Goal: Information Seeking & Learning: Learn about a topic

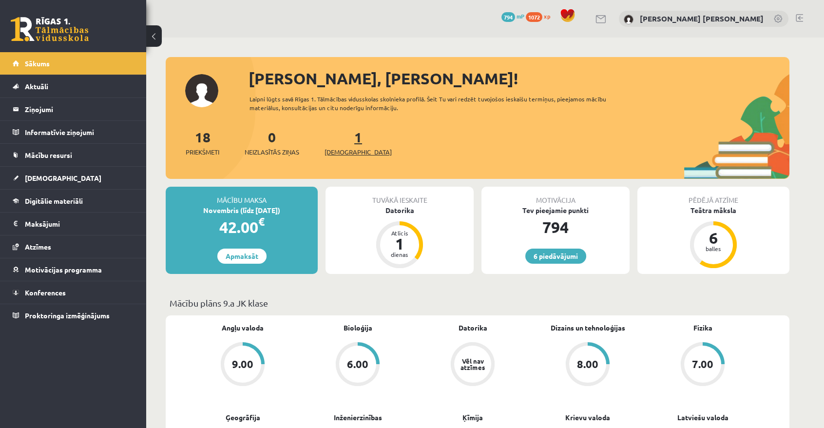
click at [337, 151] on span "[DEMOGRAPHIC_DATA]" at bounding box center [358, 152] width 67 height 10
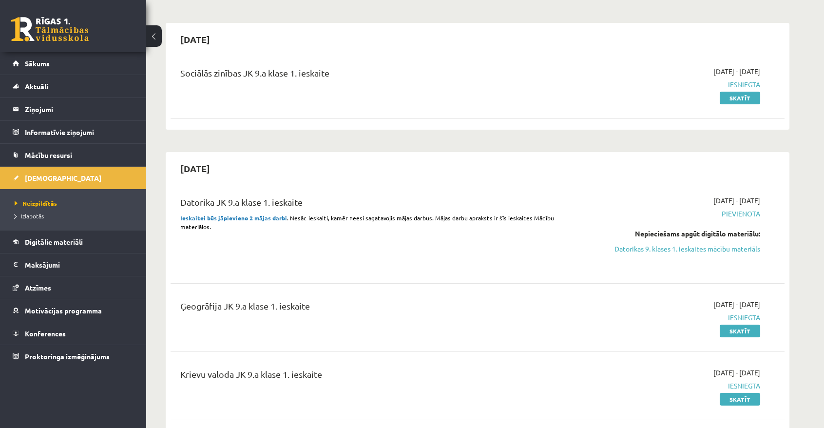
scroll to position [44, 0]
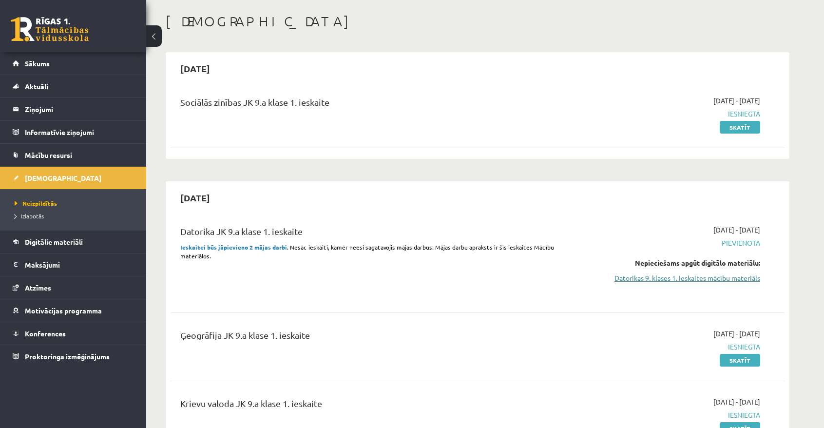
click at [686, 276] on link "Datorikas 9. klases 1. ieskaites mācību materiāls" at bounding box center [668, 278] width 184 height 10
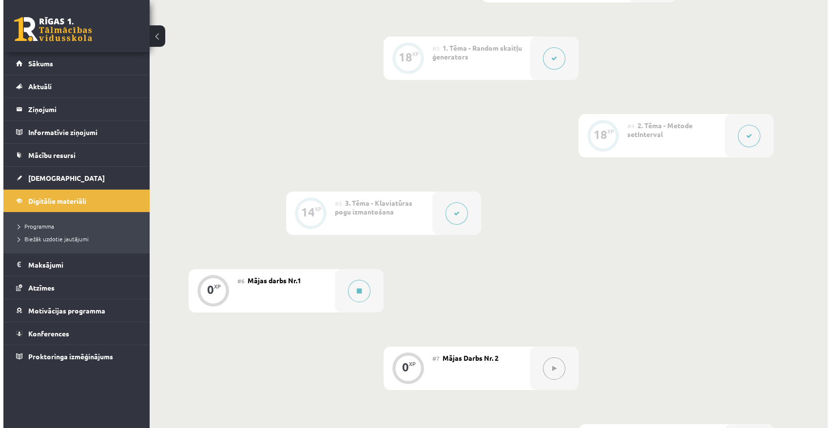
scroll to position [399, 0]
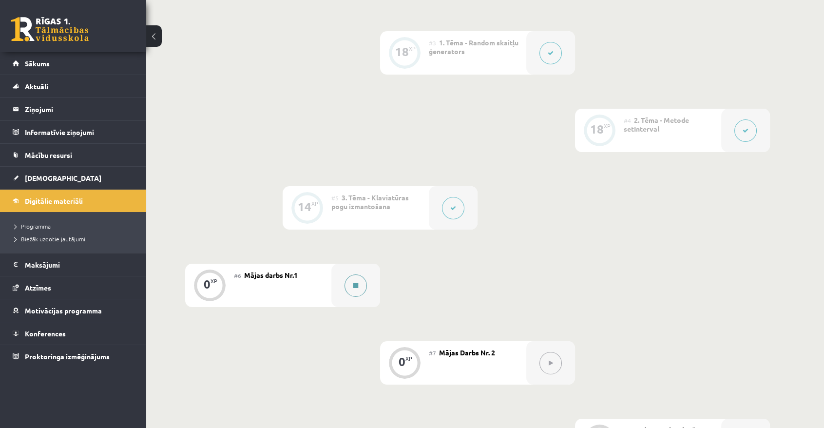
click at [351, 283] on button at bounding box center [356, 285] width 22 height 22
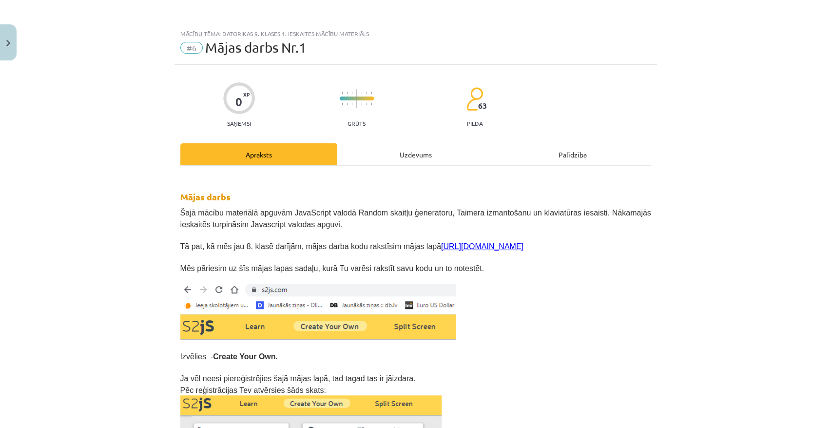
click at [427, 155] on div "Uzdevums" at bounding box center [415, 154] width 157 height 22
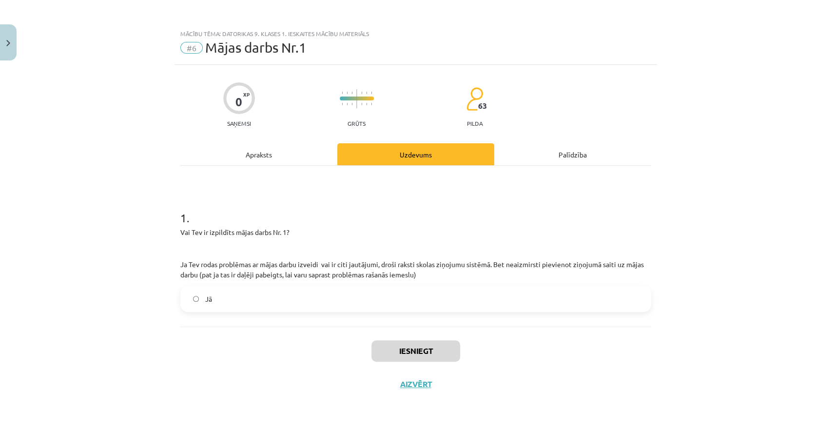
click at [293, 156] on div "Apraksts" at bounding box center [258, 154] width 157 height 22
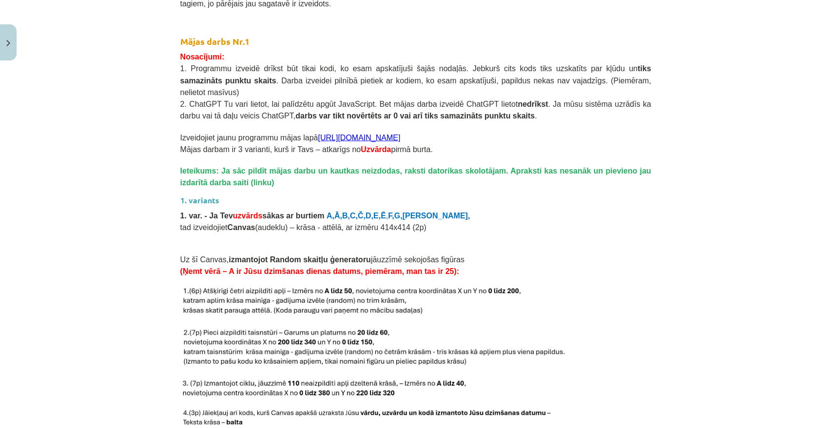
scroll to position [842, 0]
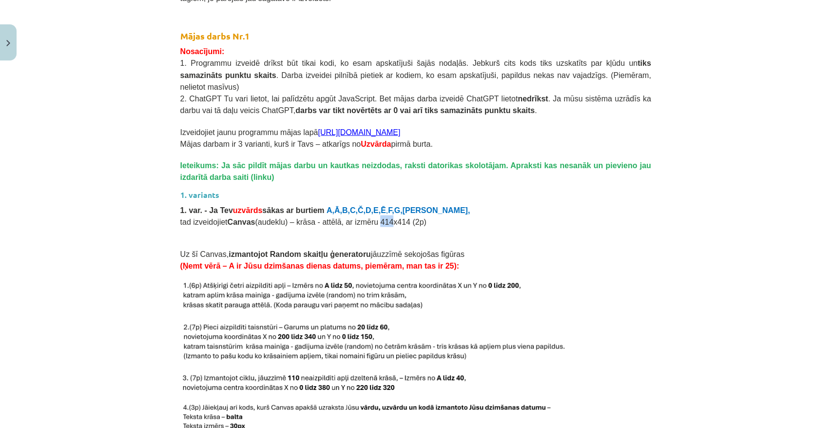
drag, startPoint x: 364, startPoint y: 208, endPoint x: 370, endPoint y: 208, distance: 5.8
click at [370, 217] on span "tad izveidojiet Canvas (audeklu) – krāsa - attēlā, ar izmēru 414x414 (2p)" at bounding box center [303, 221] width 246 height 8
copy span "414"
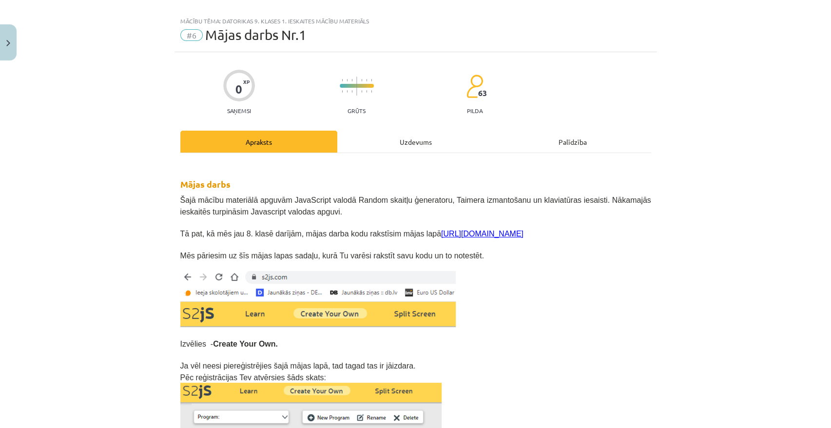
scroll to position [0, 0]
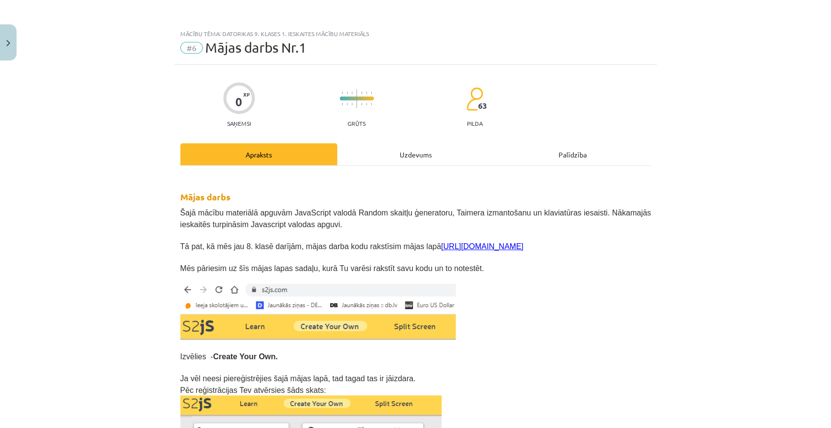
click at [395, 152] on div "Uzdevums" at bounding box center [415, 154] width 157 height 22
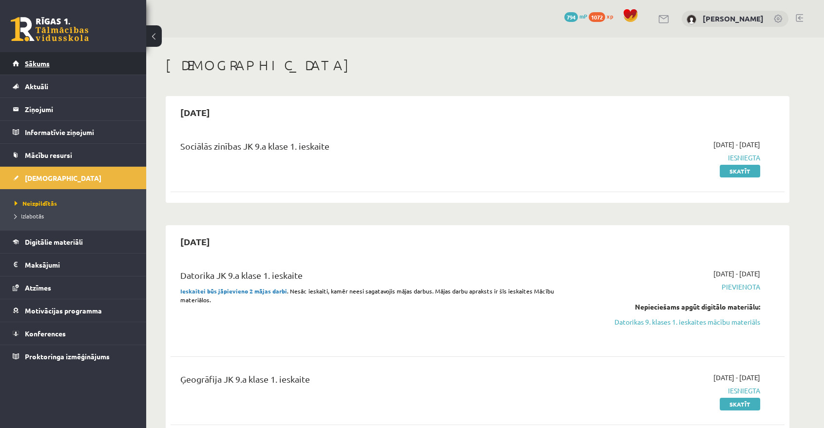
click at [82, 70] on link "Sākums" at bounding box center [73, 63] width 121 height 22
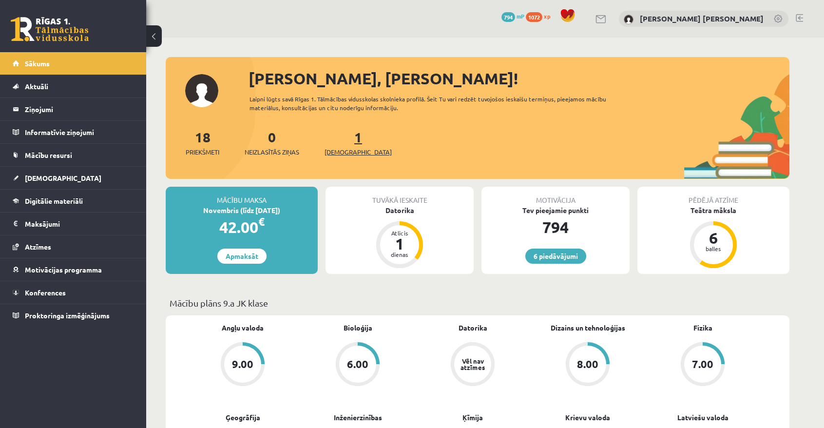
click at [346, 153] on span "[DEMOGRAPHIC_DATA]" at bounding box center [358, 152] width 67 height 10
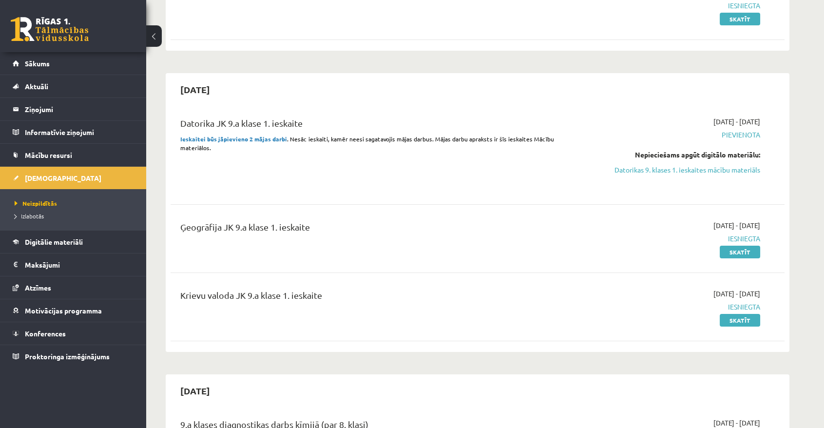
scroll to position [177, 0]
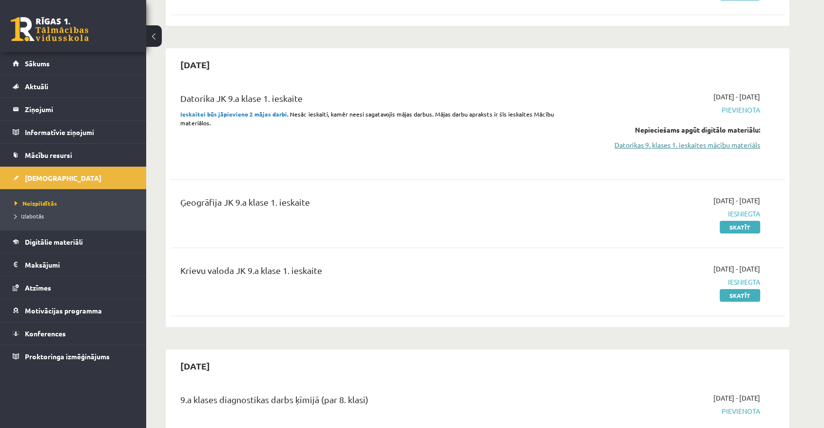
click at [677, 148] on link "Datorikas 9. klases 1. ieskaites mācību materiāls" at bounding box center [668, 145] width 184 height 10
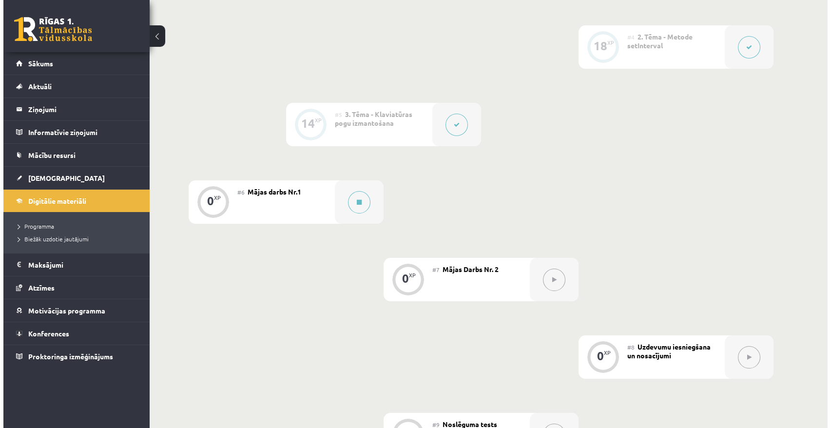
scroll to position [487, 0]
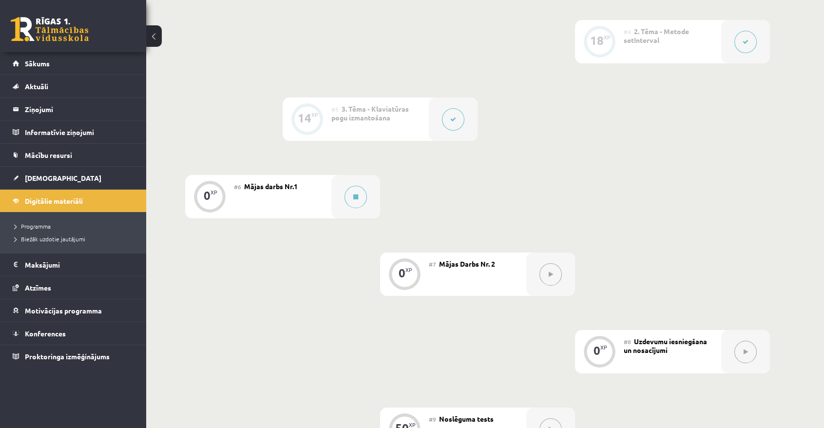
click at [547, 278] on button at bounding box center [550, 274] width 22 height 22
click at [553, 270] on button at bounding box center [550, 274] width 22 height 22
click at [452, 117] on icon at bounding box center [453, 119] width 6 height 6
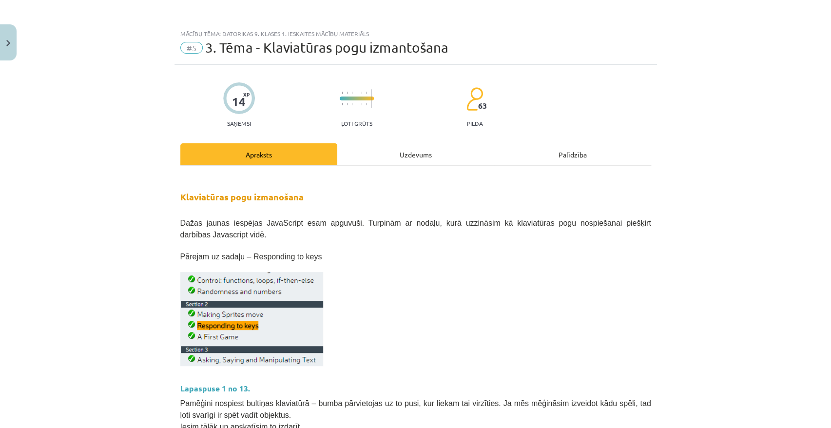
click at [457, 144] on div "Uzdevums" at bounding box center [415, 154] width 157 height 22
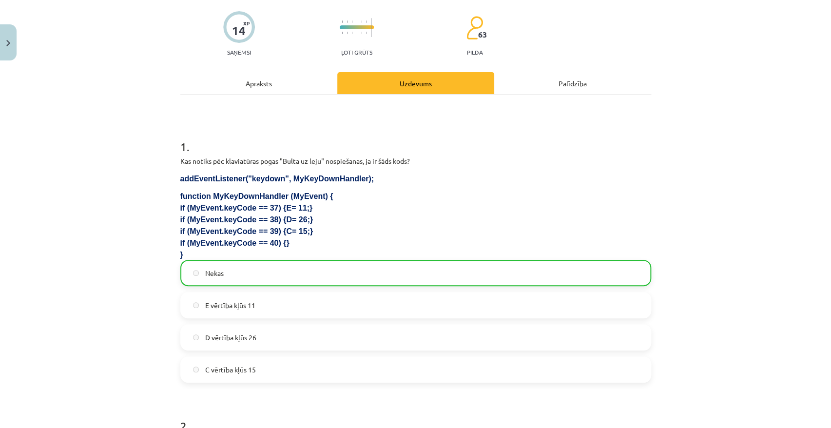
scroll to position [113, 0]
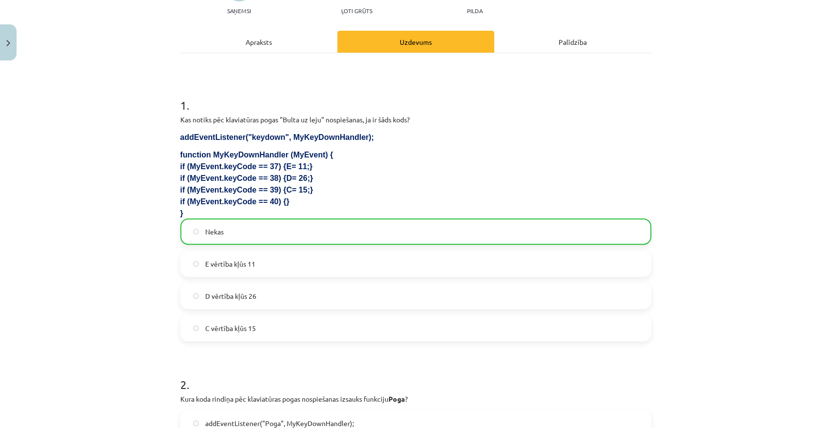
click at [279, 259] on label "E vērtība kļūs 11" at bounding box center [415, 263] width 469 height 24
drag, startPoint x: 270, startPoint y: 264, endPoint x: 214, endPoint y: 263, distance: 56.0
click at [267, 265] on label "E vērtība kļūs 11" at bounding box center [415, 263] width 469 height 24
click at [196, 243] on div "Nekas" at bounding box center [415, 231] width 471 height 26
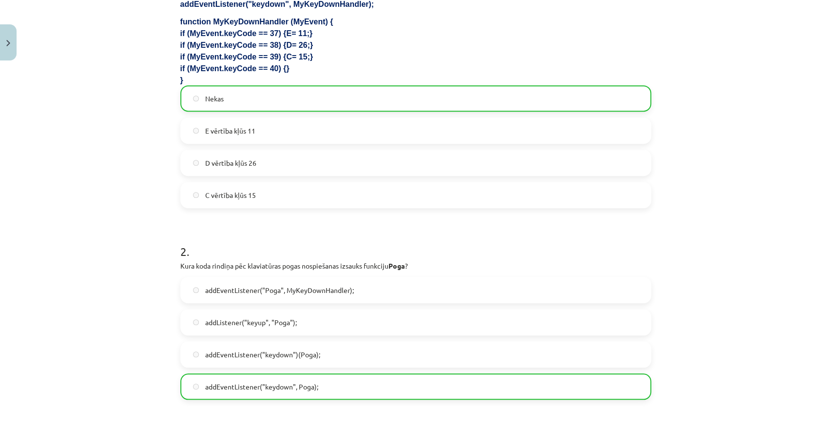
click at [191, 296] on label "addEventListener("Poga", MyKeyDownHandler);" at bounding box center [415, 290] width 469 height 24
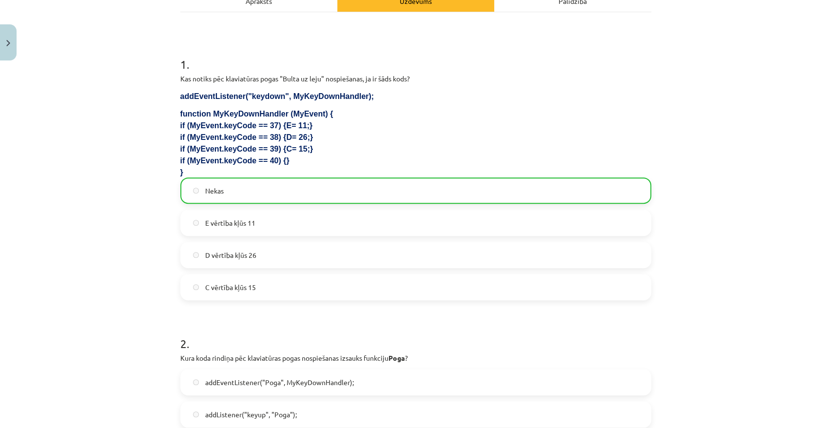
scroll to position [0, 0]
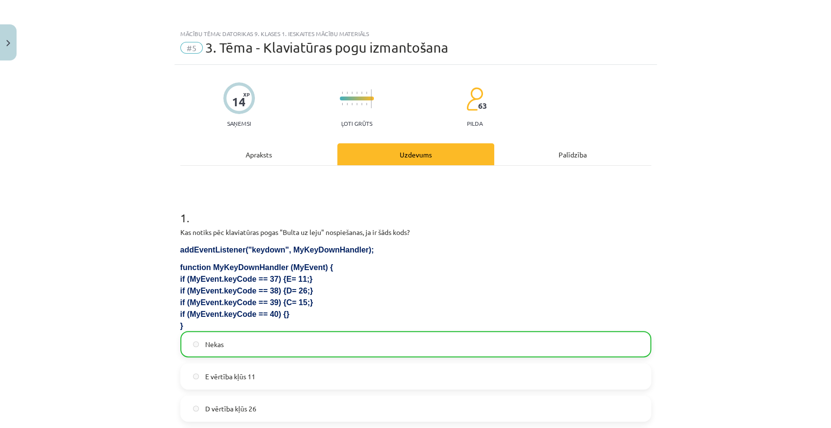
click at [269, 155] on div "Apraksts" at bounding box center [258, 154] width 157 height 22
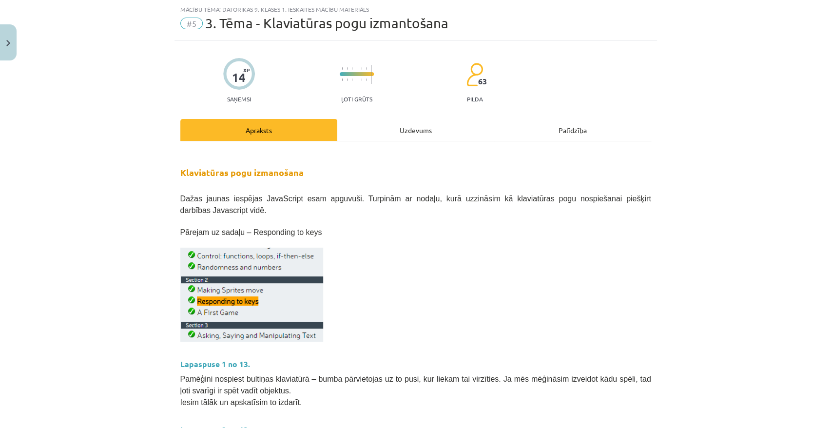
click at [365, 136] on div "Uzdevums" at bounding box center [415, 130] width 157 height 22
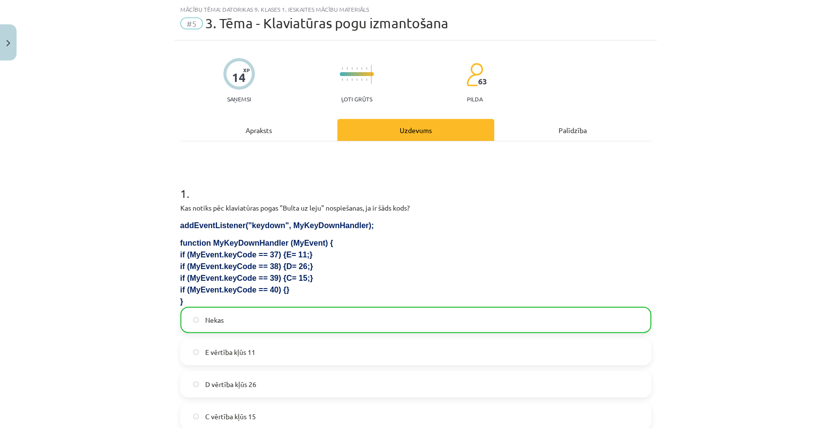
click at [297, 133] on div "Apraksts" at bounding box center [258, 130] width 157 height 22
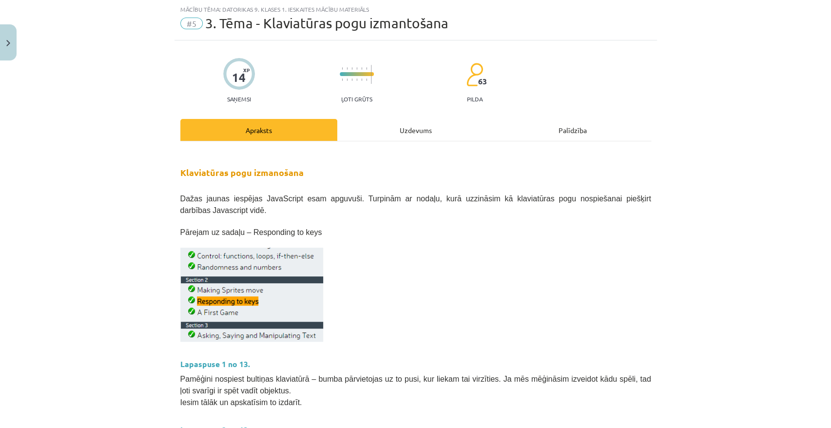
click at [564, 124] on div "Palīdzība" at bounding box center [572, 130] width 157 height 22
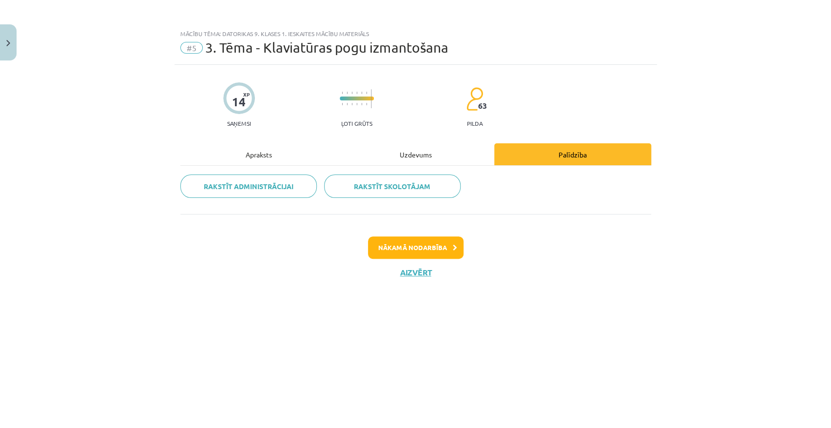
click at [410, 153] on div "Uzdevums" at bounding box center [415, 154] width 157 height 22
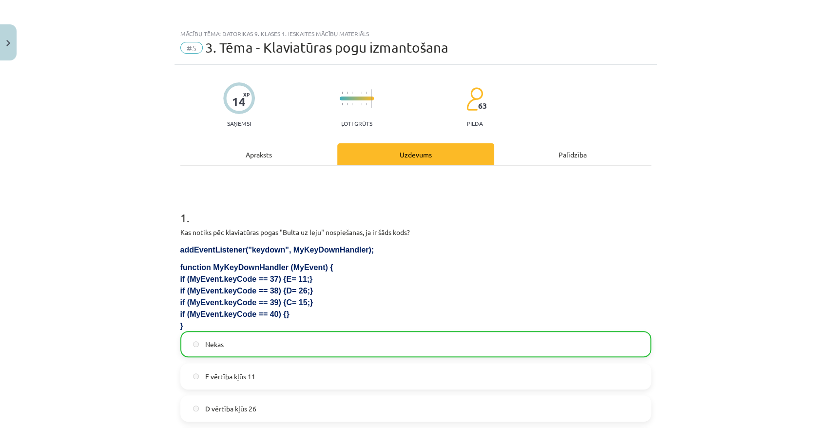
click at [262, 146] on div "Apraksts" at bounding box center [258, 154] width 157 height 22
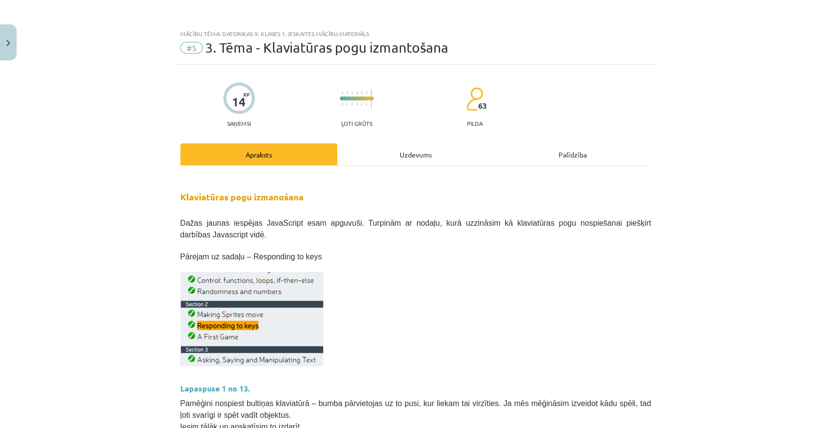
click at [393, 154] on div "Uzdevums" at bounding box center [415, 154] width 157 height 22
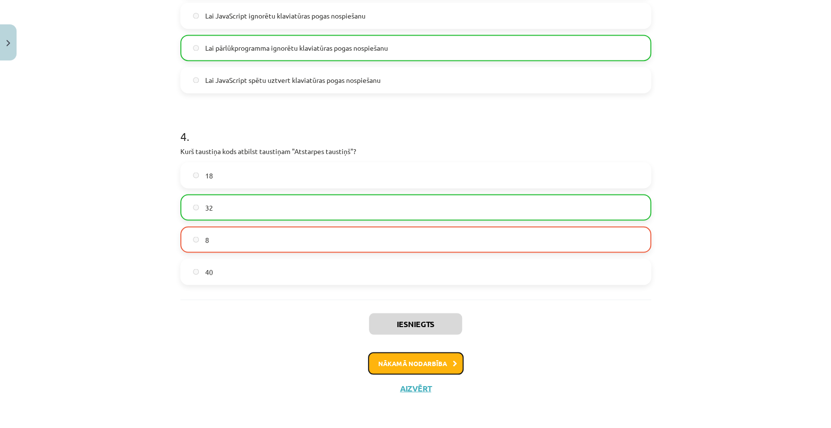
click at [403, 360] on button "Nākamā nodarbība" at bounding box center [416, 363] width 96 height 22
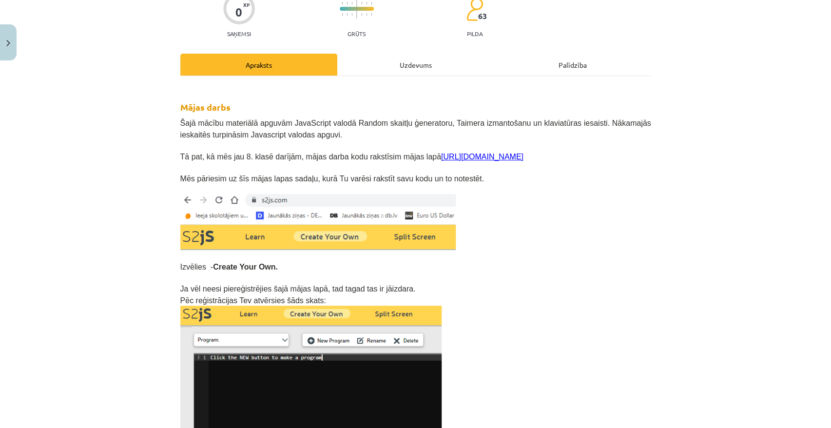
scroll to position [24, 0]
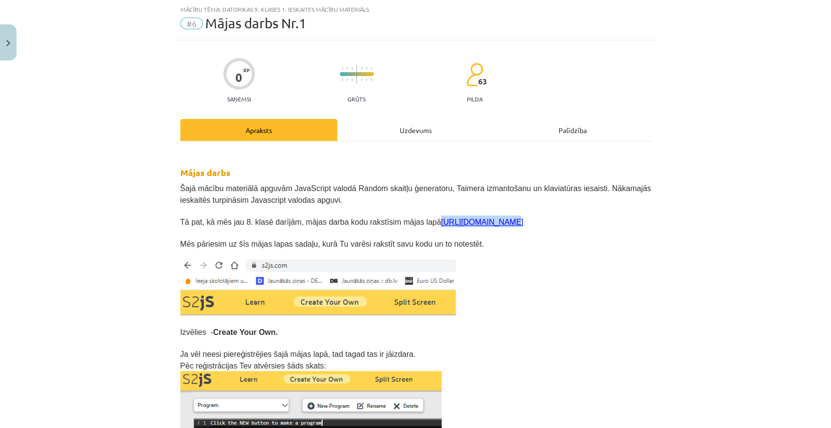
drag, startPoint x: 410, startPoint y: 219, endPoint x: 484, endPoint y: 224, distance: 74.2
click at [484, 224] on p "Tā pat, kā mēs jau 8. klasē darījām, mājas darba kodu rakstīsim mājas lapā http…" at bounding box center [415, 221] width 471 height 12
copy span "https://s2js.com/"
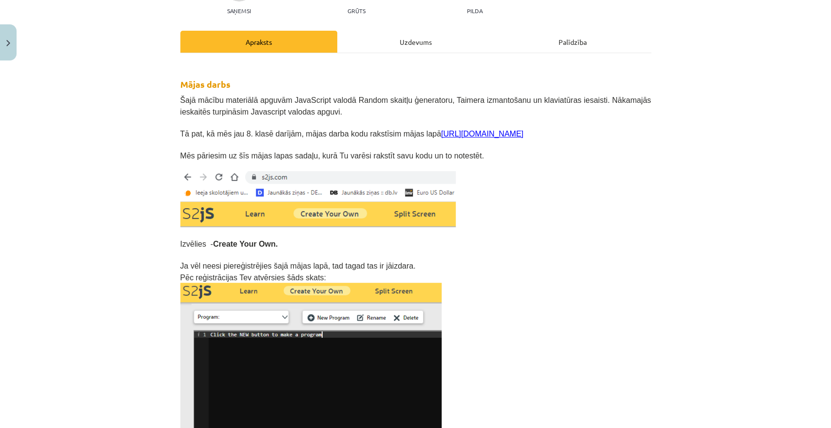
click at [499, 288] on p at bounding box center [415, 378] width 471 height 191
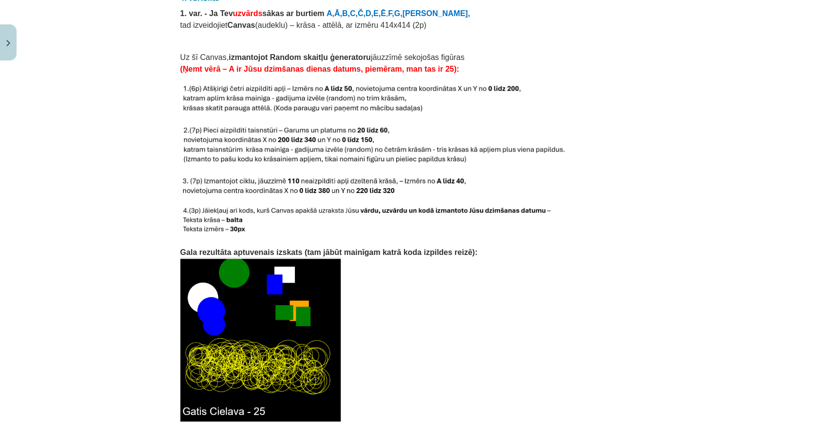
scroll to position [1043, 0]
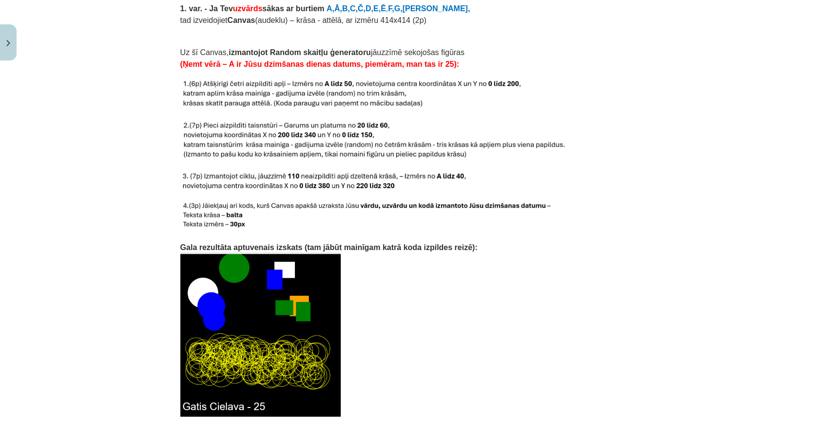
click at [277, 285] on img at bounding box center [260, 334] width 160 height 164
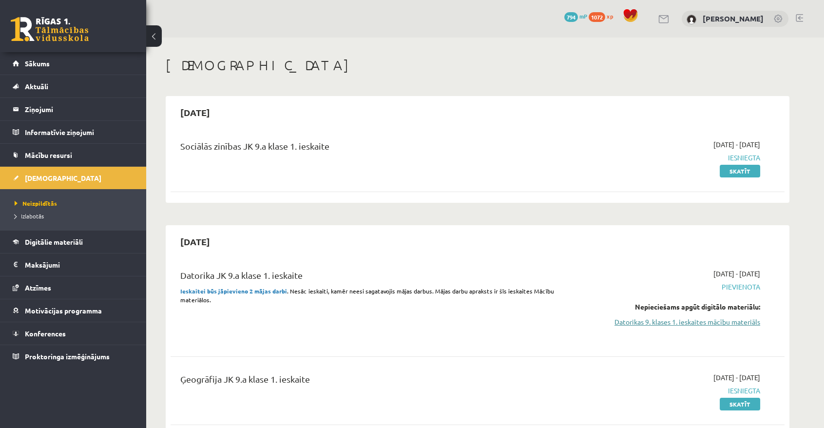
click at [697, 321] on link "Datorikas 9. klases 1. ieskaites mācību materiāls" at bounding box center [668, 322] width 184 height 10
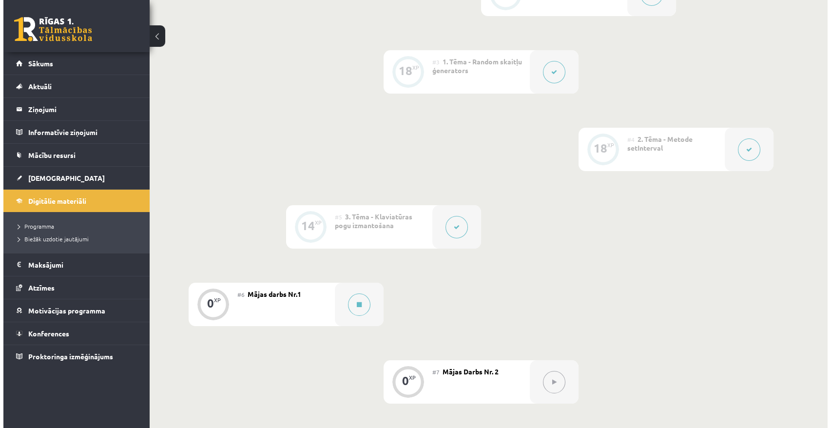
scroll to position [399, 0]
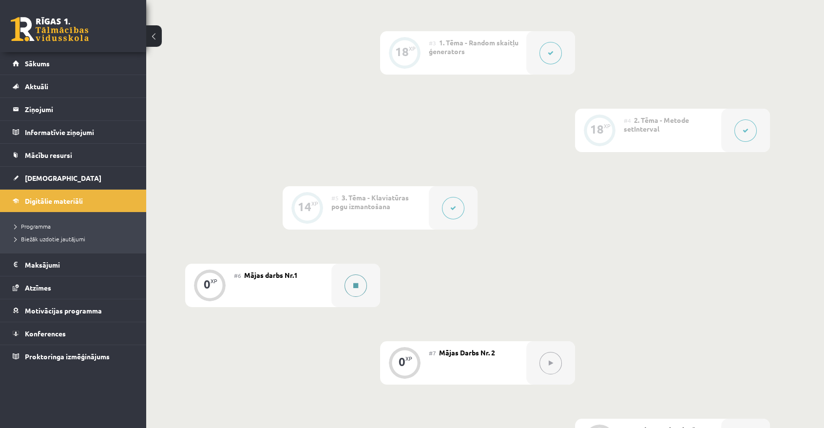
click at [347, 282] on button at bounding box center [356, 285] width 22 height 22
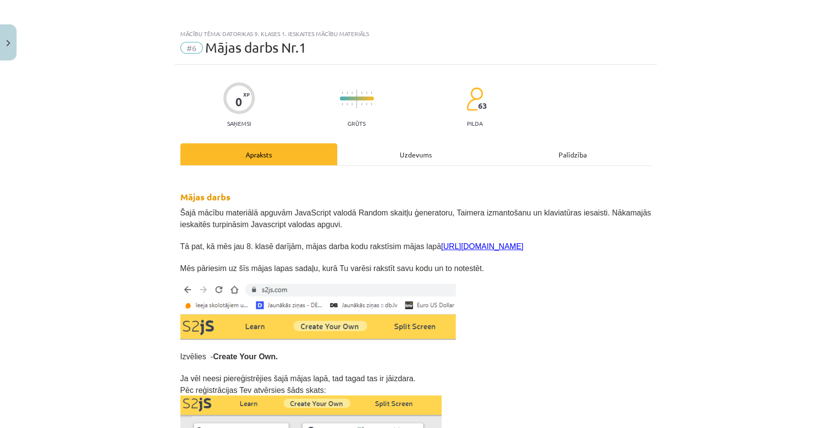
click at [441, 248] on link "https://s2js.com/" at bounding box center [482, 246] width 82 height 8
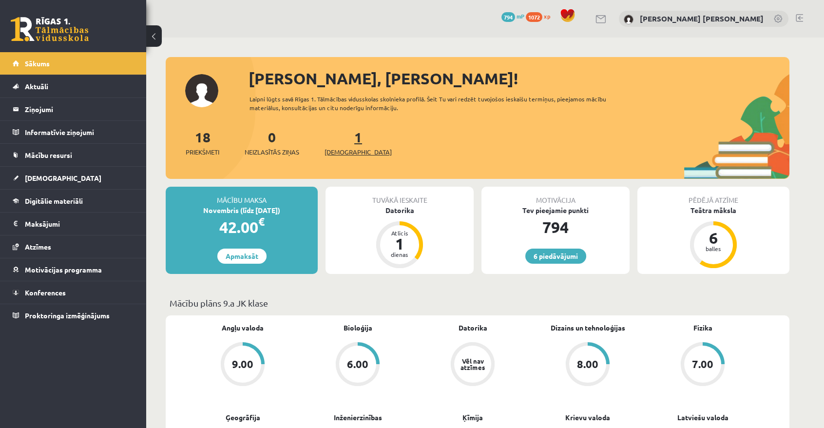
click at [352, 151] on span "[DEMOGRAPHIC_DATA]" at bounding box center [358, 152] width 67 height 10
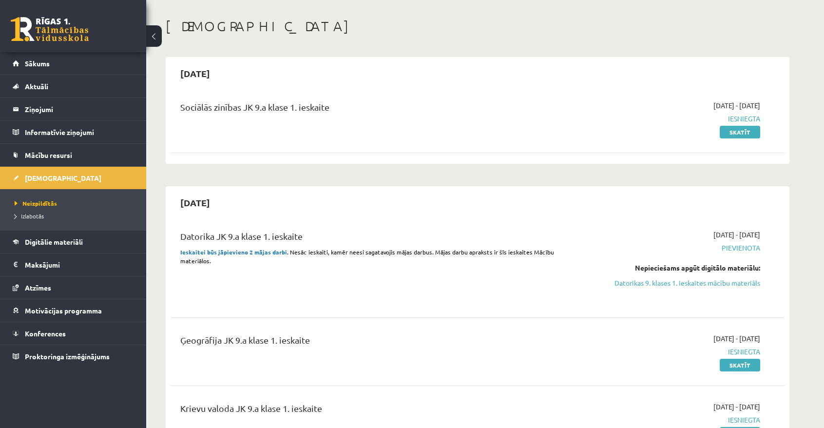
scroll to position [44, 0]
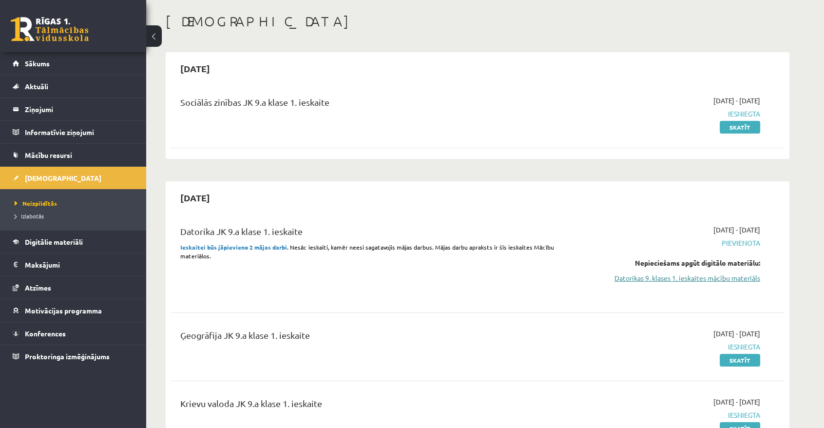
click at [710, 280] on link "Datorikas 9. klases 1. ieskaites mācību materiāls" at bounding box center [668, 278] width 184 height 10
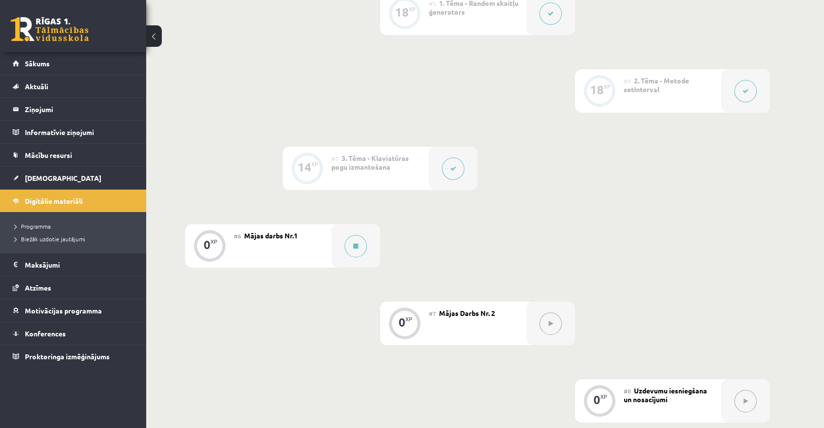
scroll to position [443, 0]
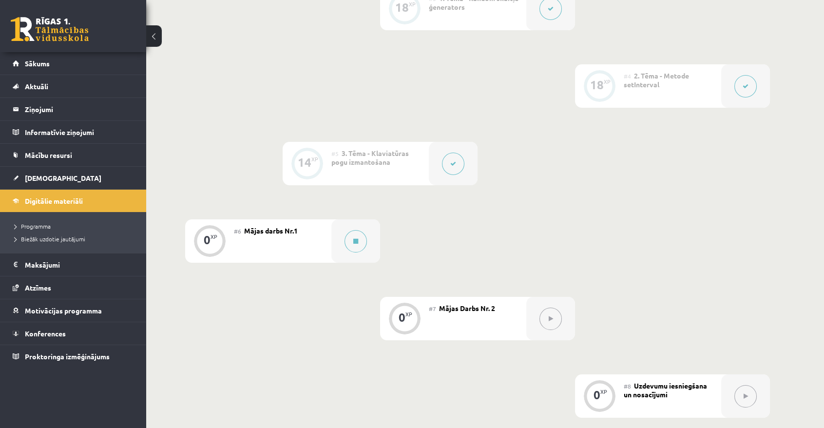
click at [506, 314] on div "#7 Mājas Darbs Nr. 2" at bounding box center [477, 318] width 97 height 43
click at [545, 318] on button at bounding box center [550, 318] width 22 height 22
drag, startPoint x: 420, startPoint y: 307, endPoint x: 430, endPoint y: 307, distance: 10.3
click at [421, 307] on div "0 XP" at bounding box center [404, 318] width 49 height 43
drag, startPoint x: 430, startPoint y: 307, endPoint x: 486, endPoint y: 310, distance: 56.1
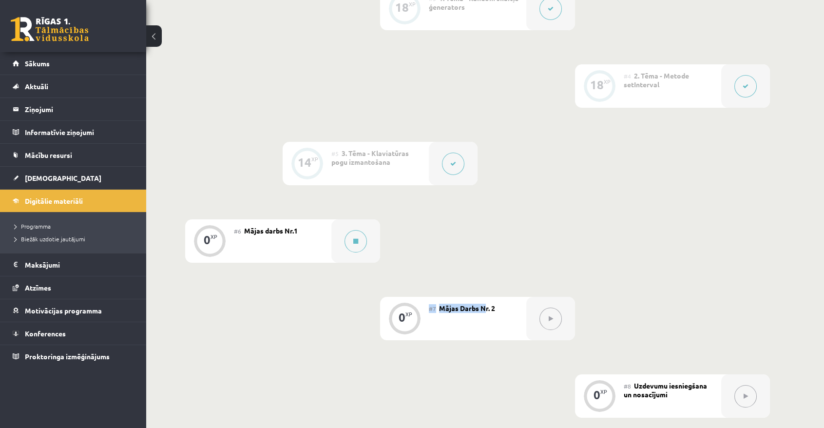
click at [486, 310] on div "#7 Mājas Darbs Nr. 2" at bounding box center [477, 318] width 97 height 43
drag, startPoint x: 518, startPoint y: 313, endPoint x: 526, endPoint y: 303, distance: 13.2
click at [519, 312] on div "#7 Mājas Darbs Nr. 2" at bounding box center [477, 318] width 97 height 43
drag, startPoint x: 521, startPoint y: 268, endPoint x: 519, endPoint y: 275, distance: 8.2
click at [521, 269] on div "0 XP #1 Pirms sāc mācīties! Ievada daļa 0 XP #2 Ievads 18 XP #3 1. Tēma - Rando…" at bounding box center [477, 202] width 585 height 741
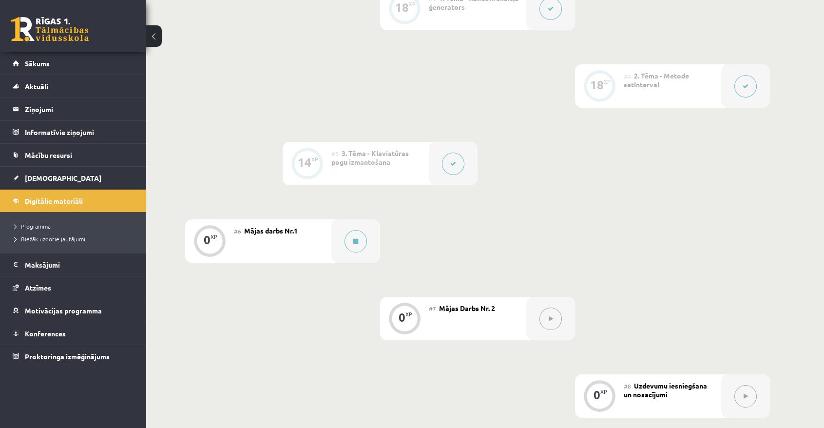
click at [414, 317] on div "0 XP" at bounding box center [404, 317] width 29 height 29
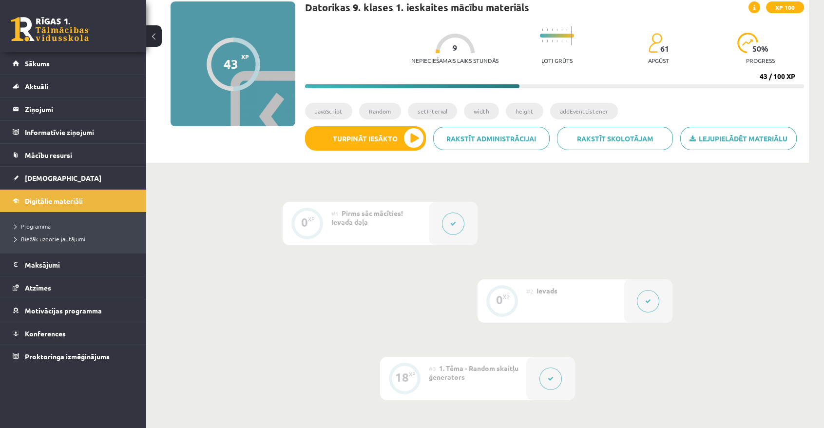
scroll to position [0, 0]
